Goal: Check status

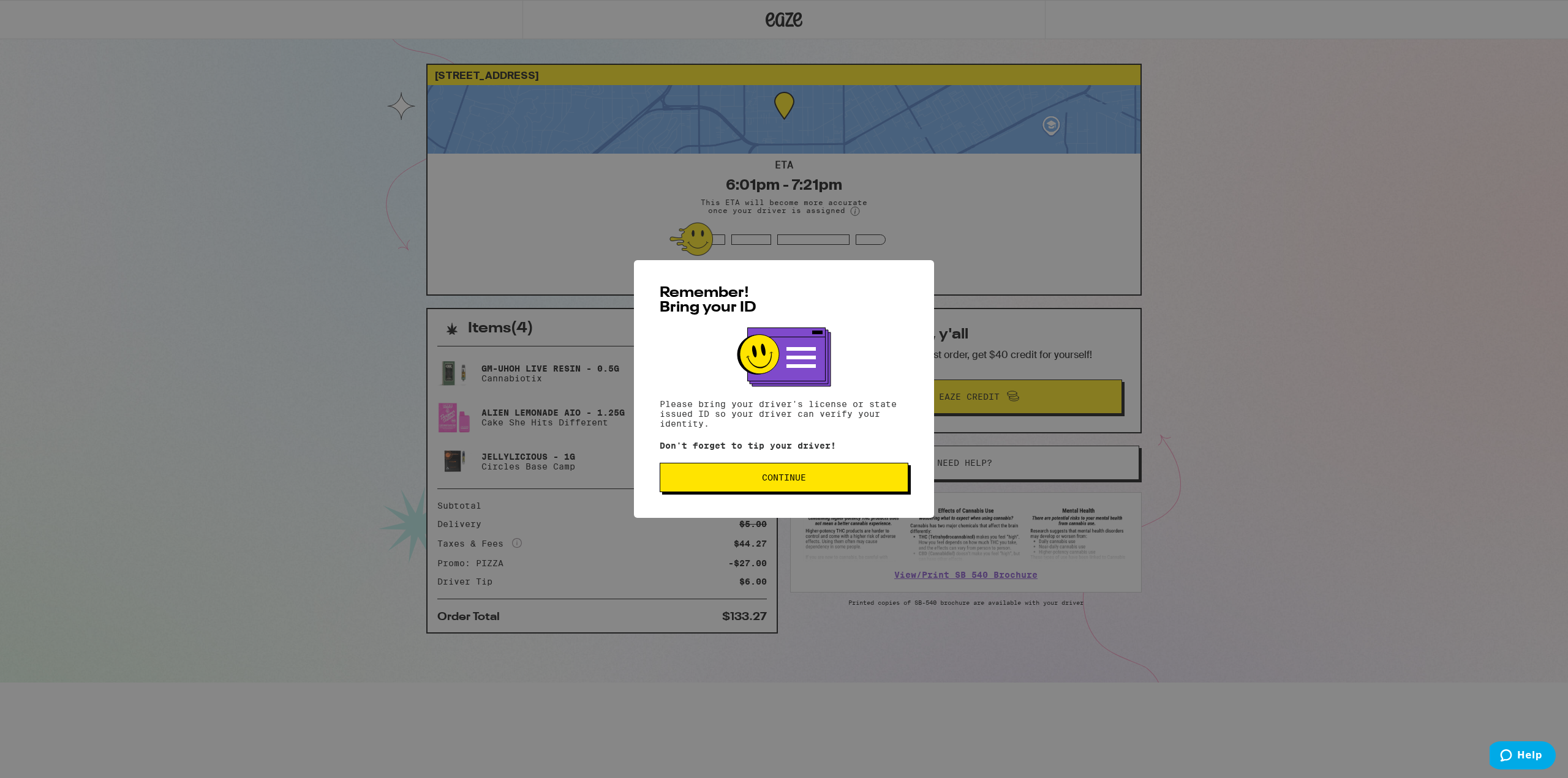
click at [700, 475] on button "Continue" at bounding box center [784, 477] width 249 height 29
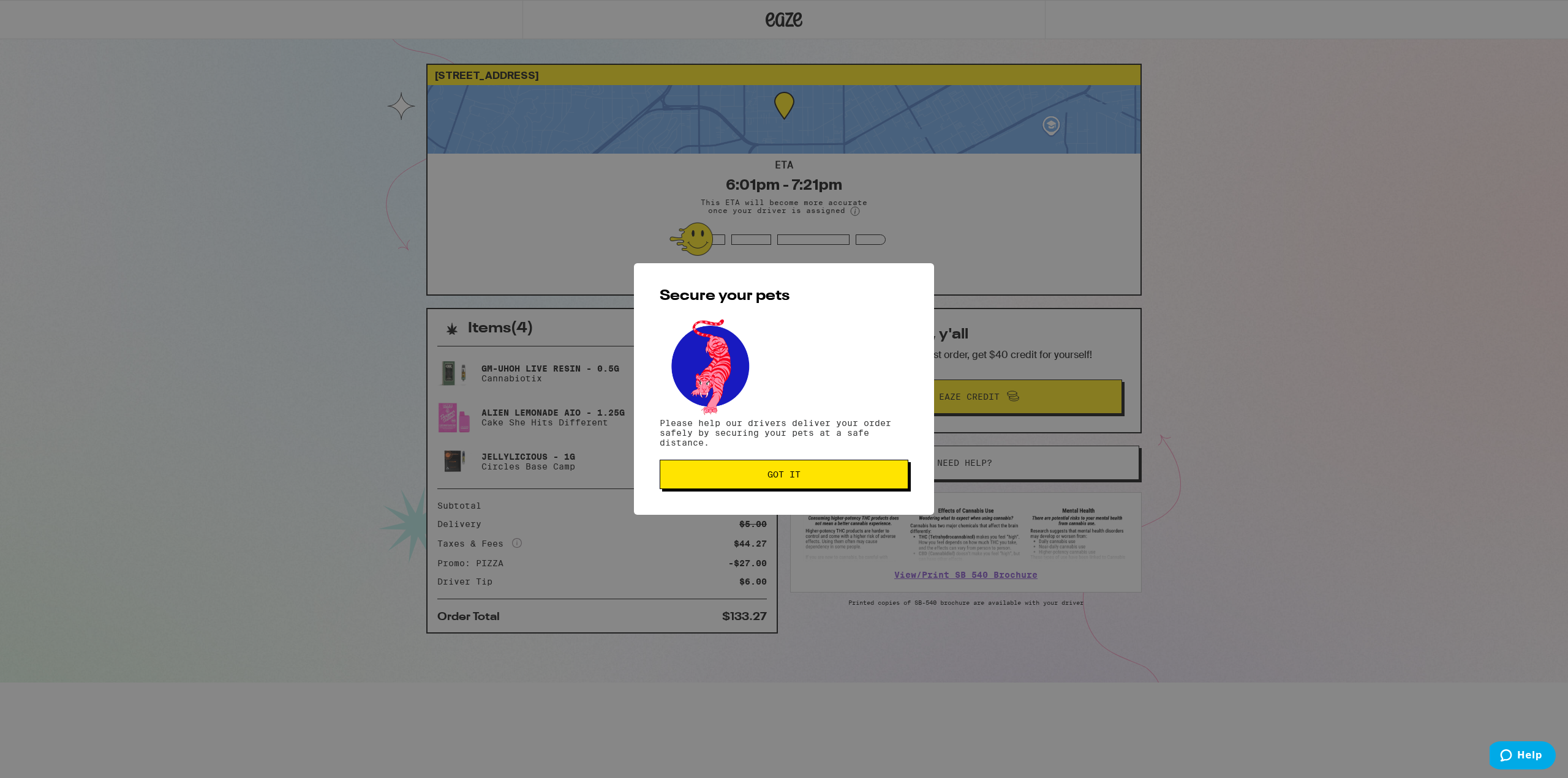
click at [759, 485] on button "Got it" at bounding box center [784, 474] width 249 height 29
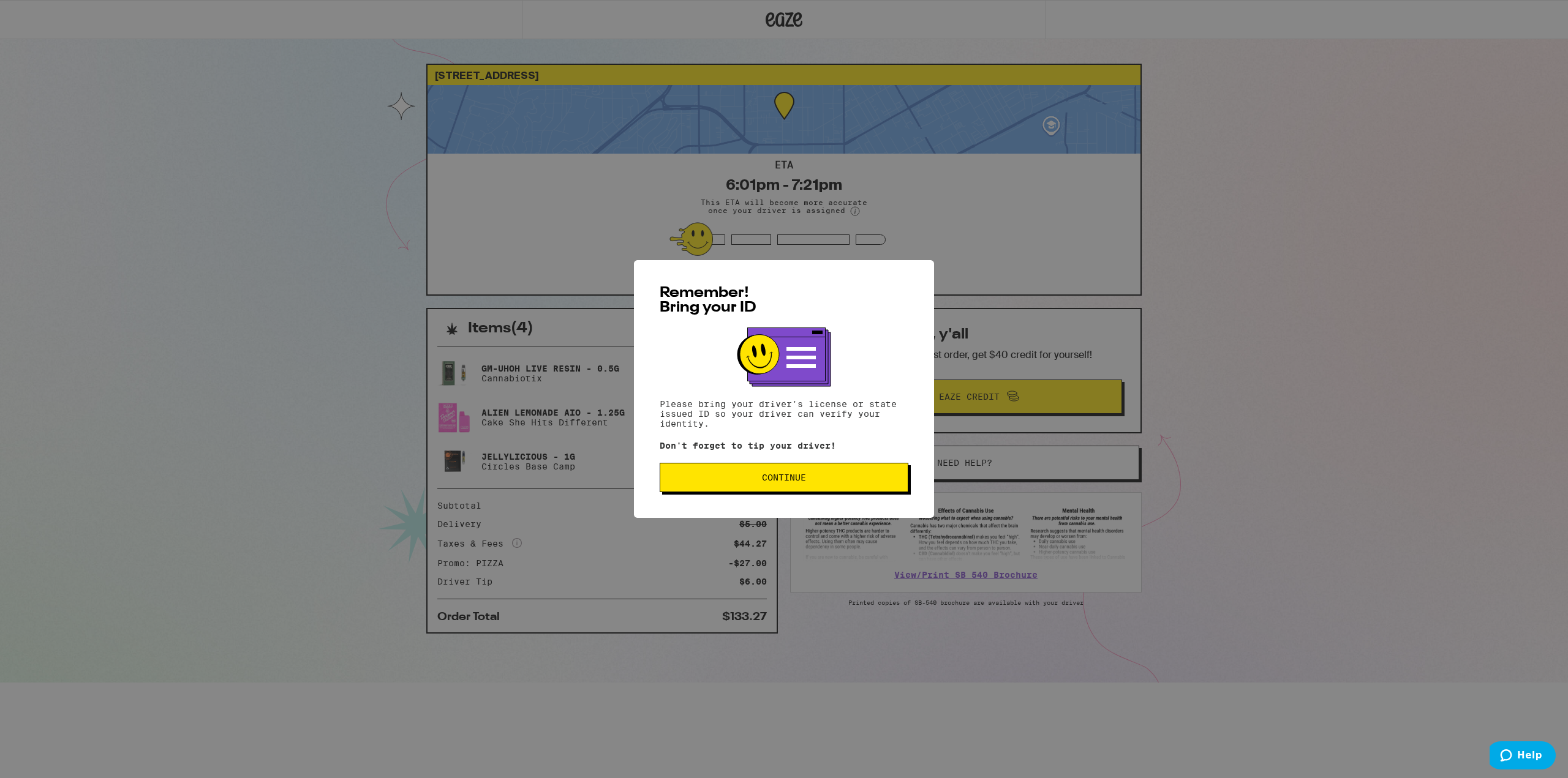
click at [828, 484] on button "Continue" at bounding box center [784, 477] width 249 height 29
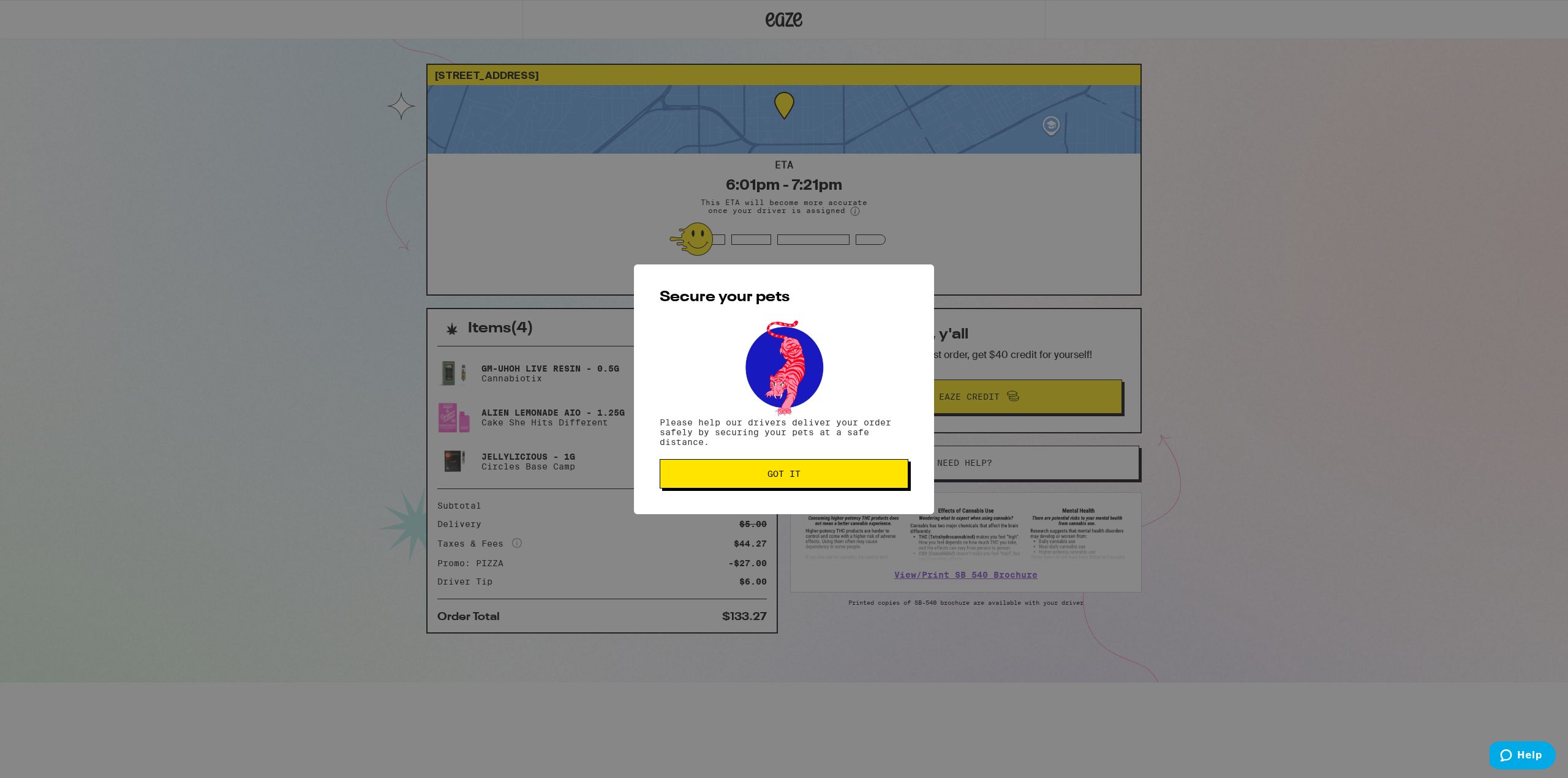
click at [831, 473] on span "Got it" at bounding box center [784, 474] width 228 height 9
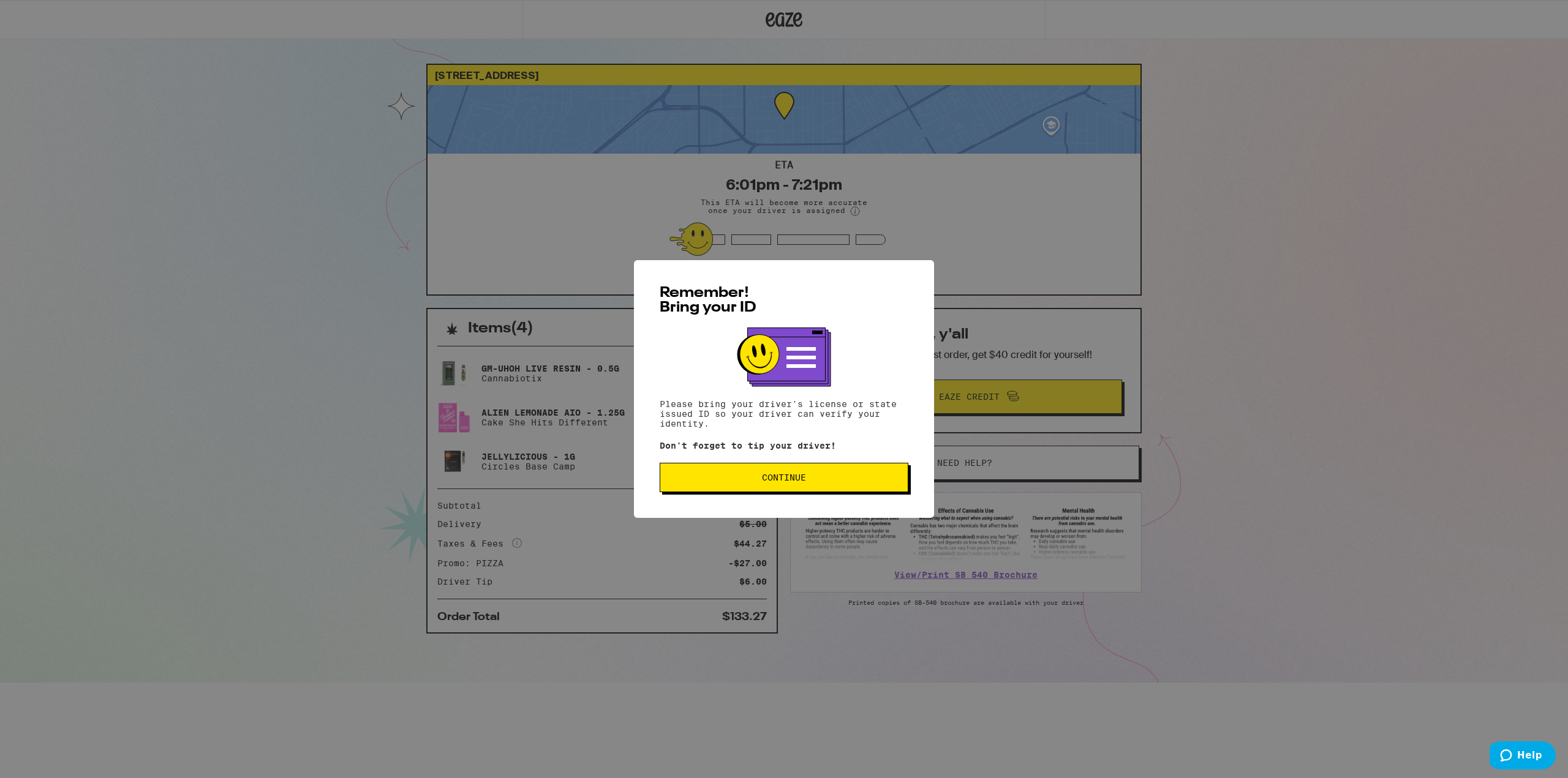
click at [715, 470] on button "Continue" at bounding box center [784, 477] width 249 height 29
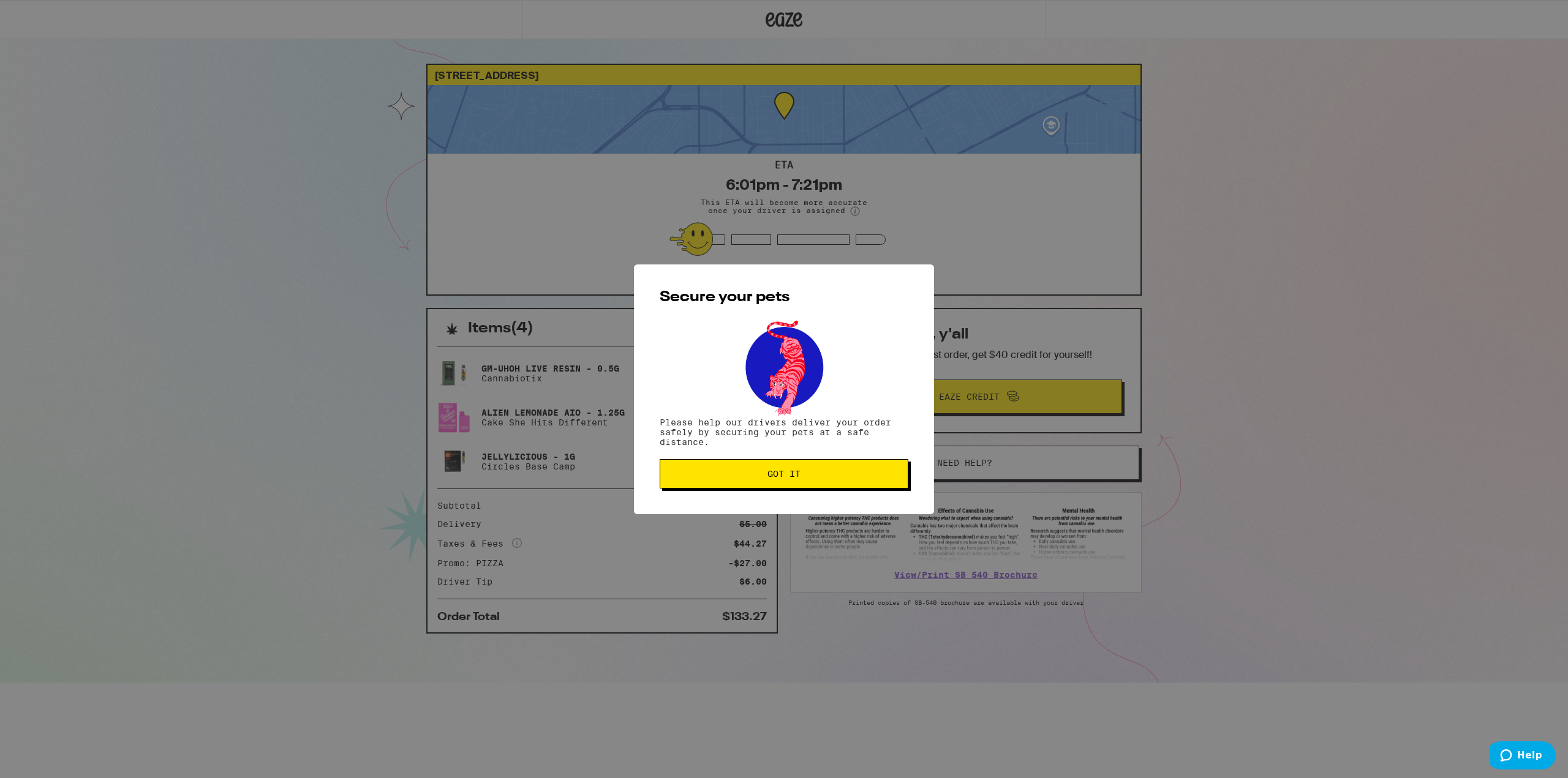
click at [738, 482] on button "Got it" at bounding box center [784, 474] width 249 height 29
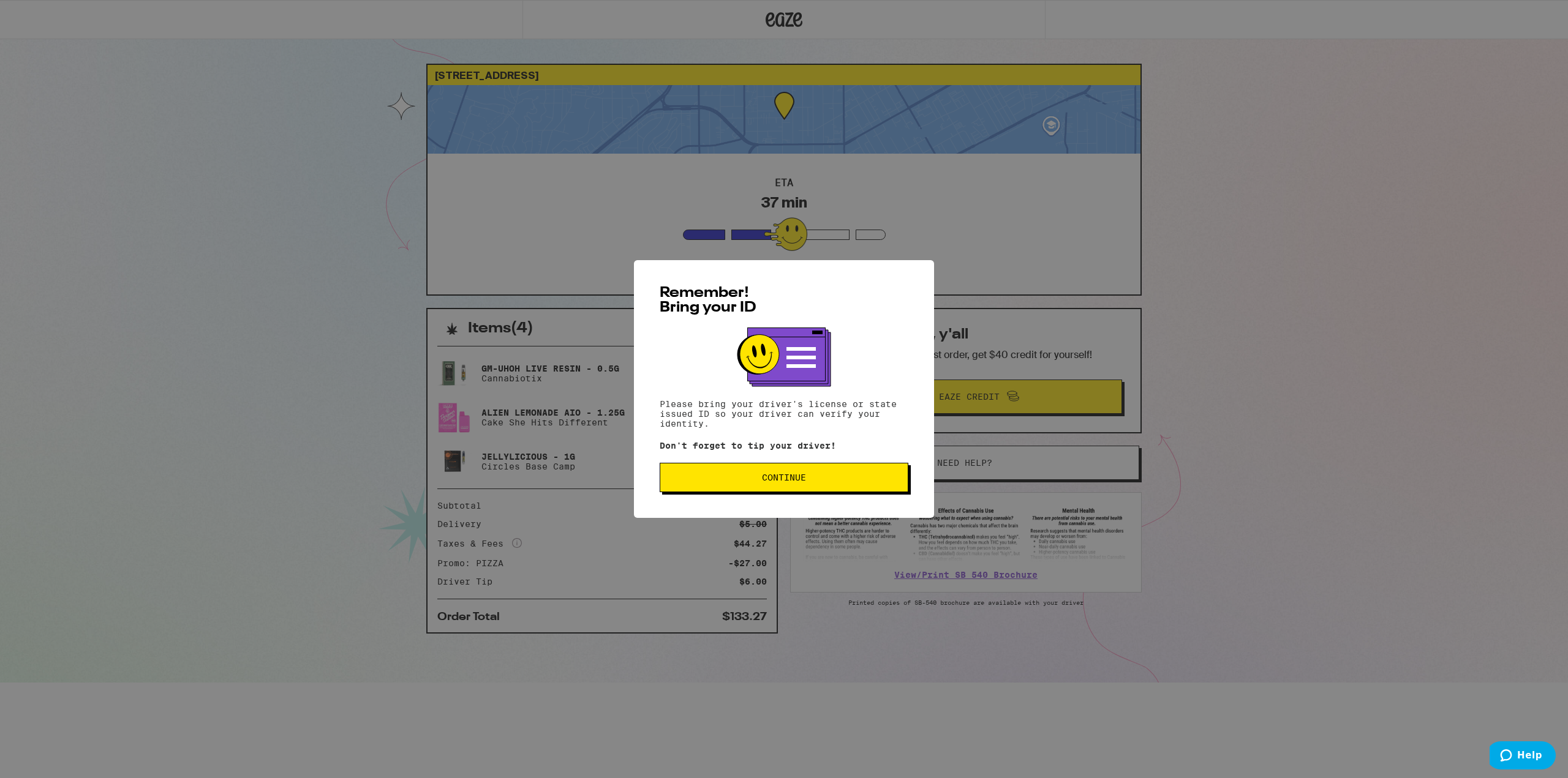
click at [714, 475] on button "Continue" at bounding box center [784, 477] width 249 height 29
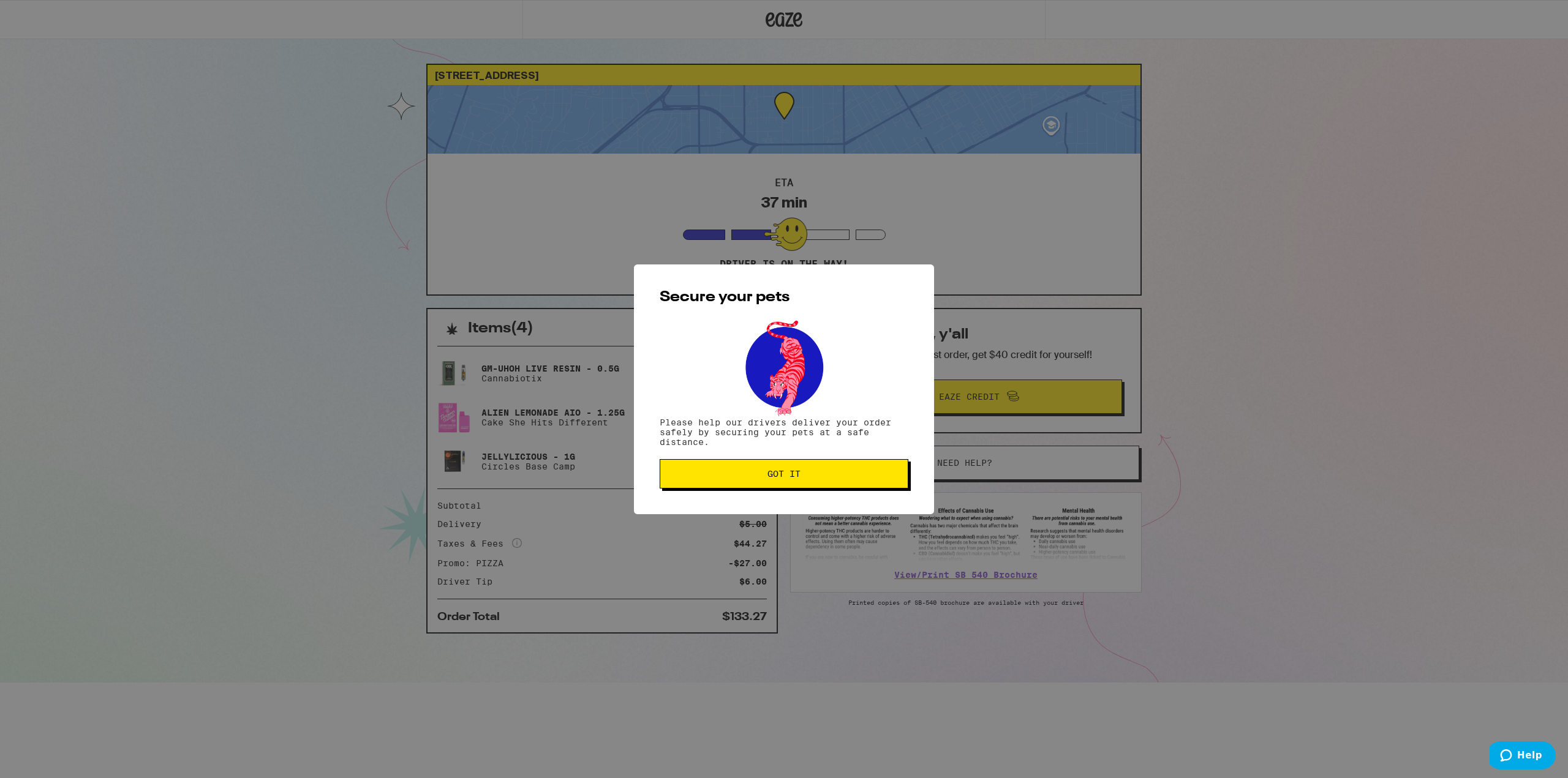
click at [803, 477] on span "Got it" at bounding box center [784, 474] width 228 height 9
